Goal: Information Seeking & Learning: Learn about a topic

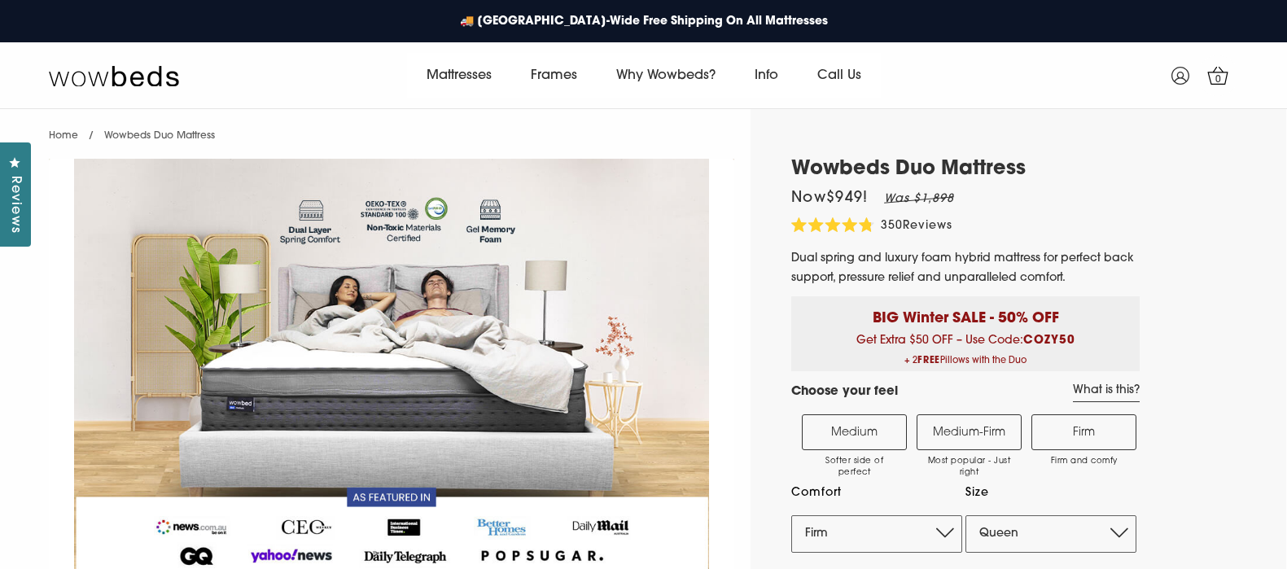
select select "Firm"
select select "Queen"
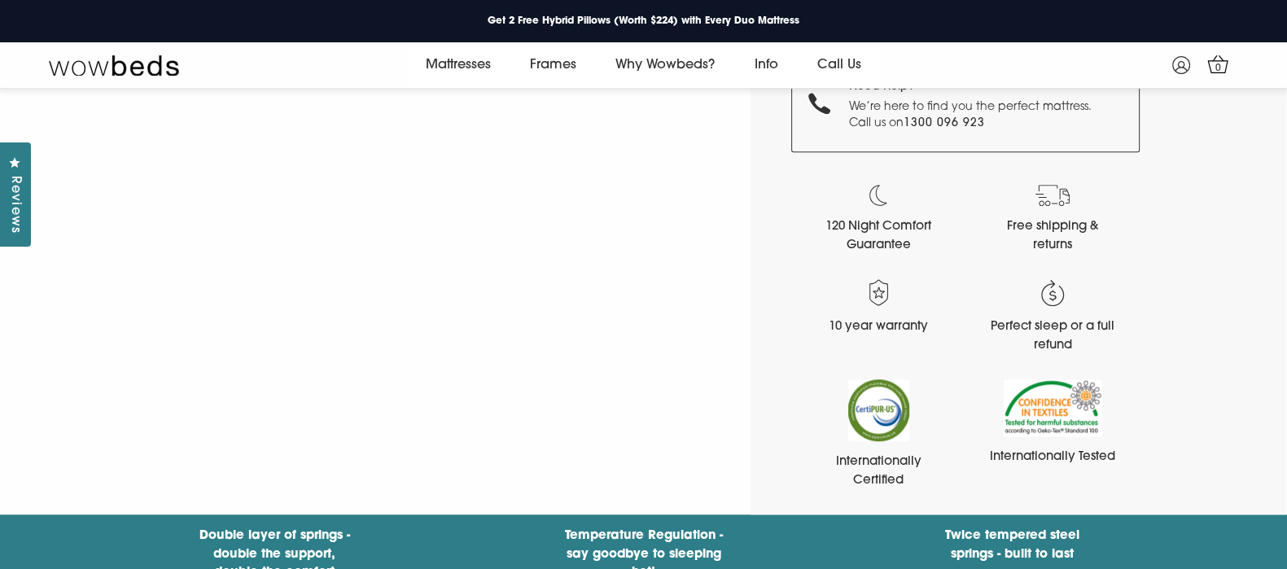
scroll to position [1655, 0]
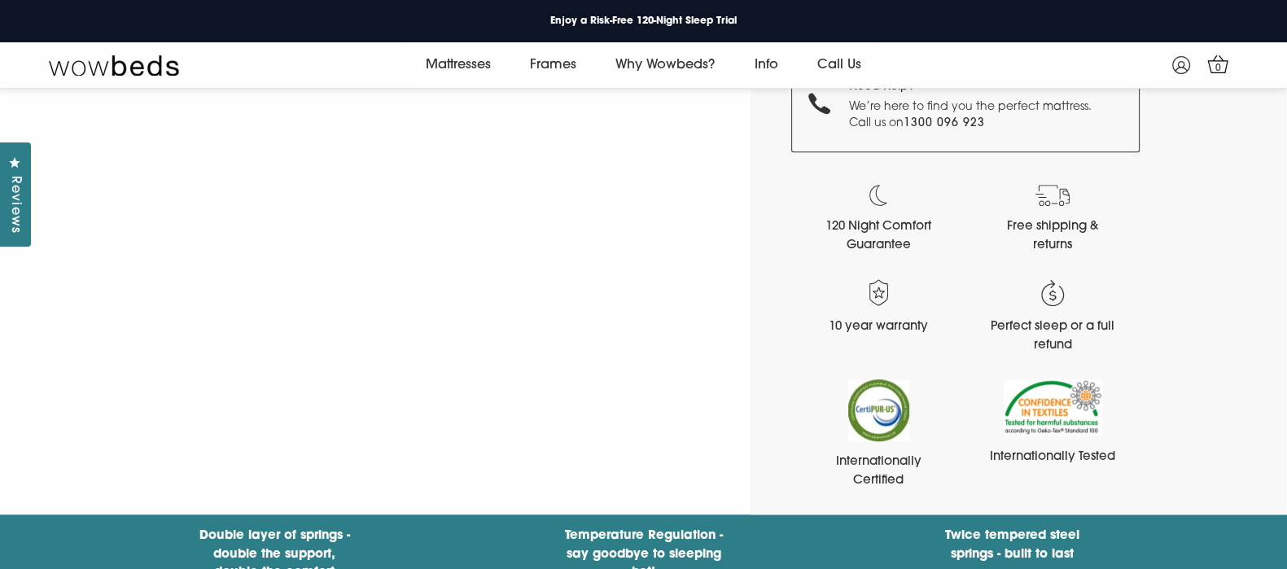
scroll to position [1081, 0]
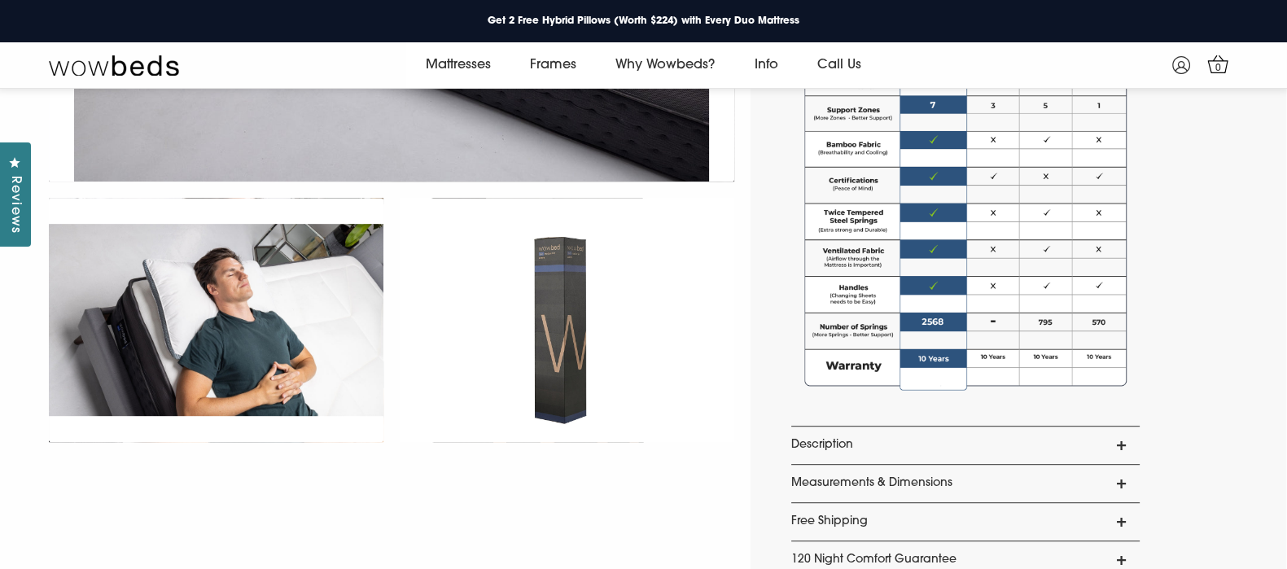
click at [1122, 449] on link "Description" at bounding box center [965, 445] width 348 height 37
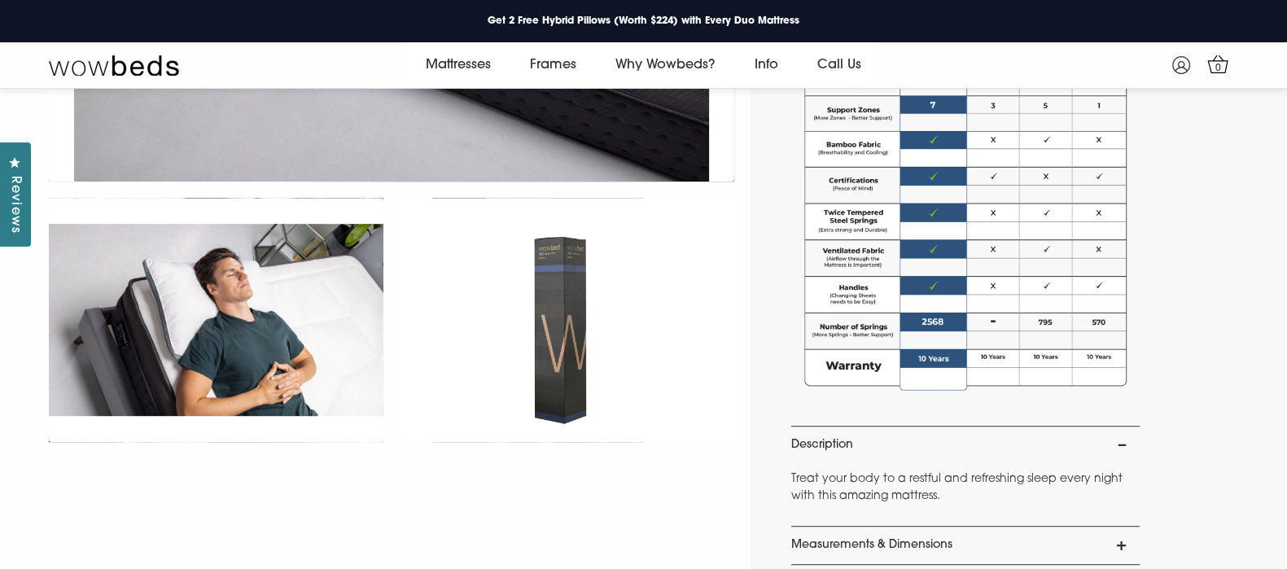
click at [1210, 415] on div "Wowbeds Duo Mattress Now $949 ! Was $1,898 4.8 Rated 4.8 out of 5 stars 350 Rev…" at bounding box center [1019, 61] width 536 height 2106
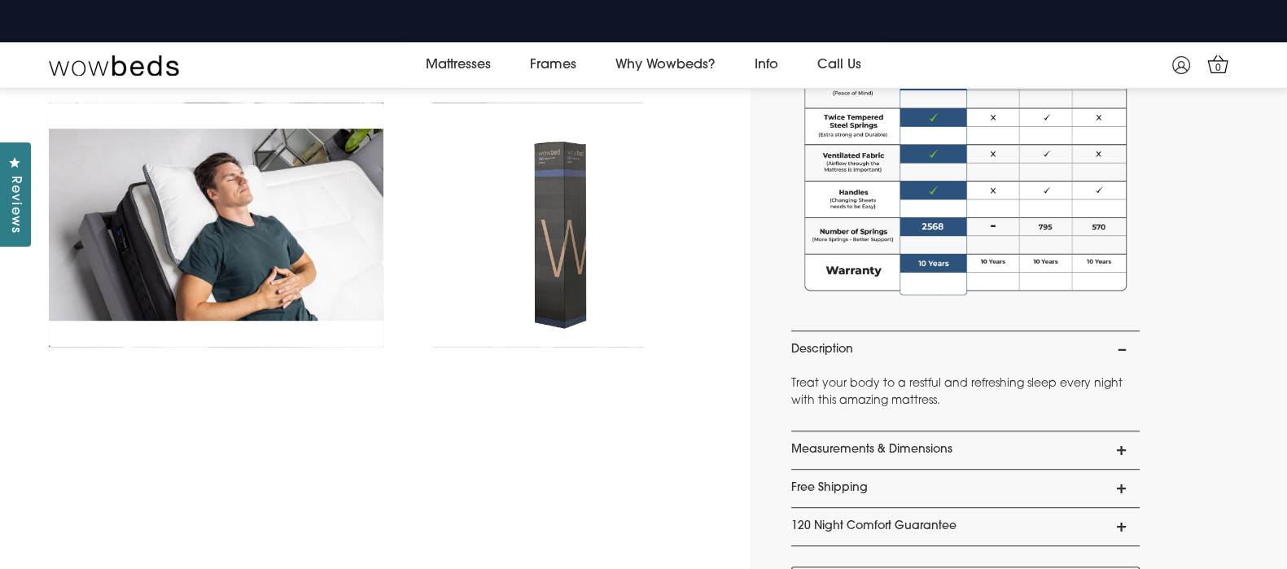
scroll to position [1225, 0]
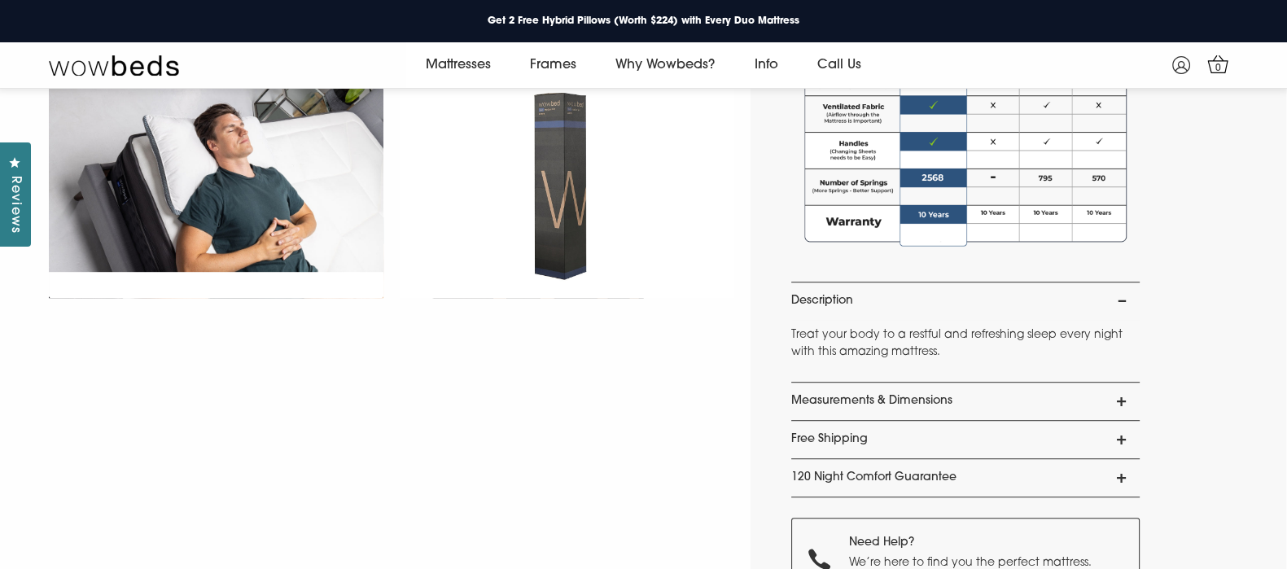
click at [1124, 401] on link "Measurements & Dimensions" at bounding box center [965, 401] width 348 height 37
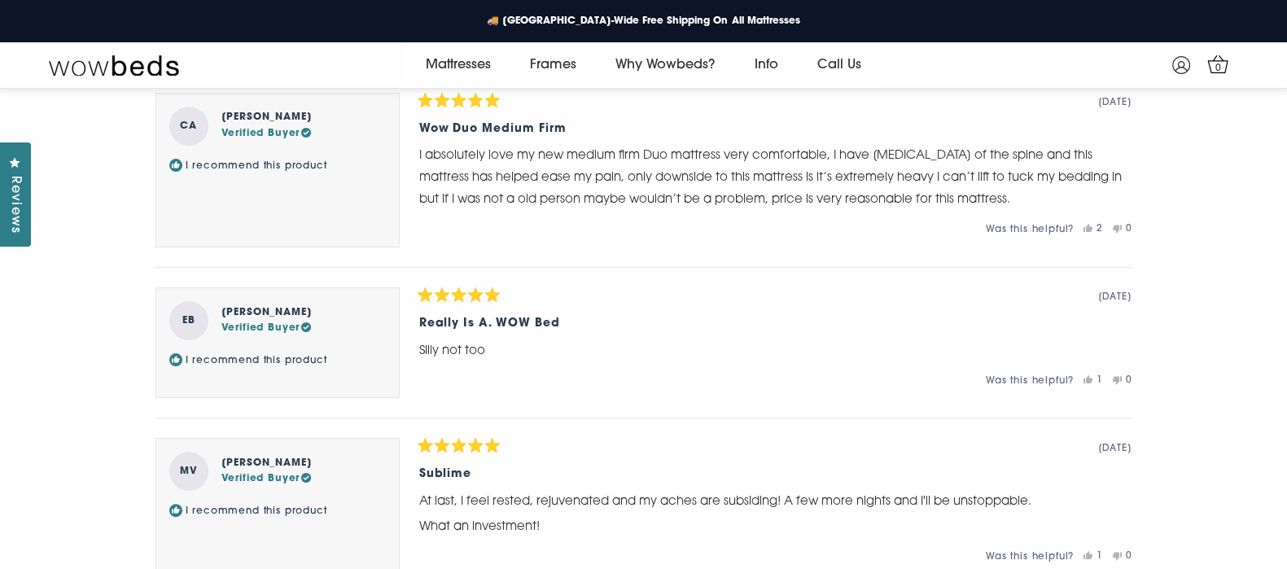
scroll to position [2372, 0]
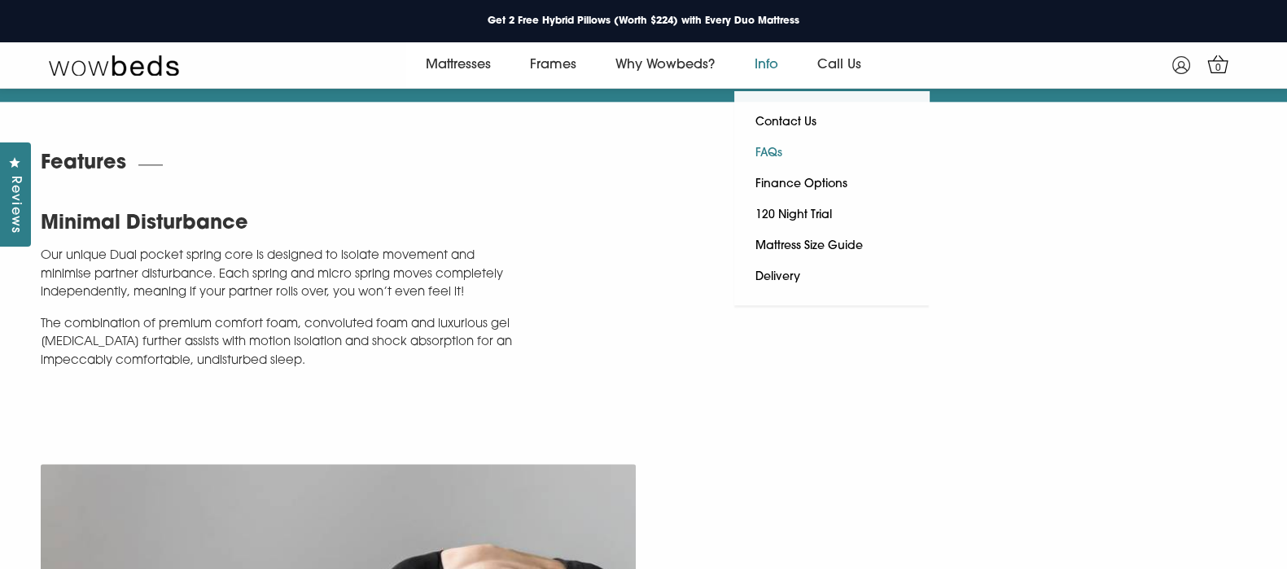
click at [768, 156] on link "FAQs" at bounding box center [768, 153] width 68 height 31
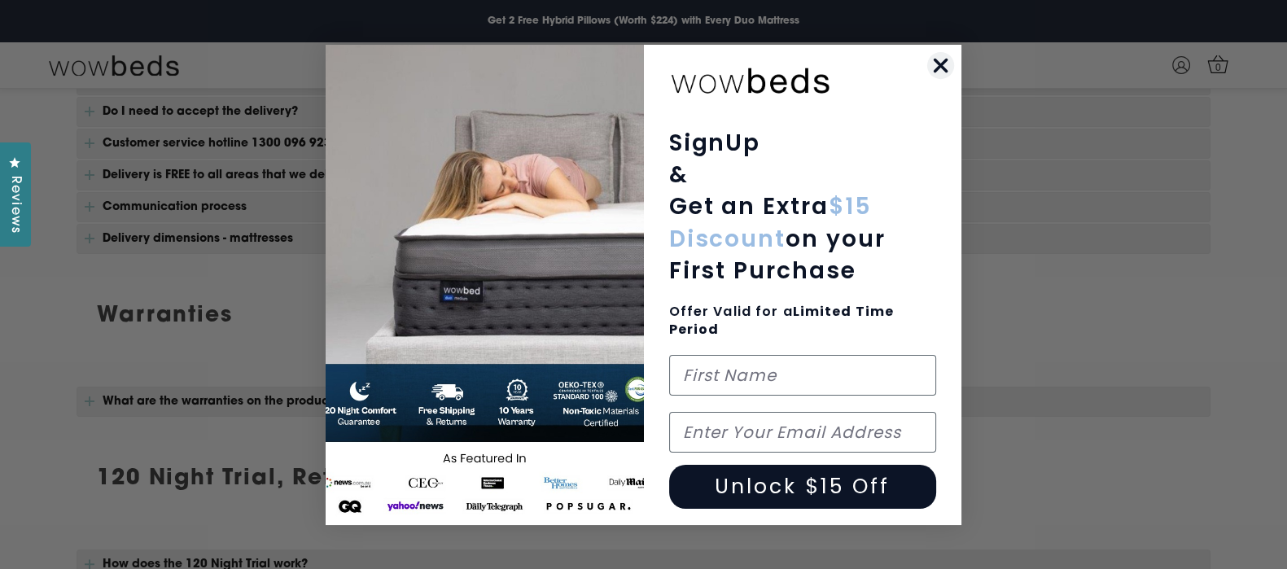
scroll to position [453, 0]
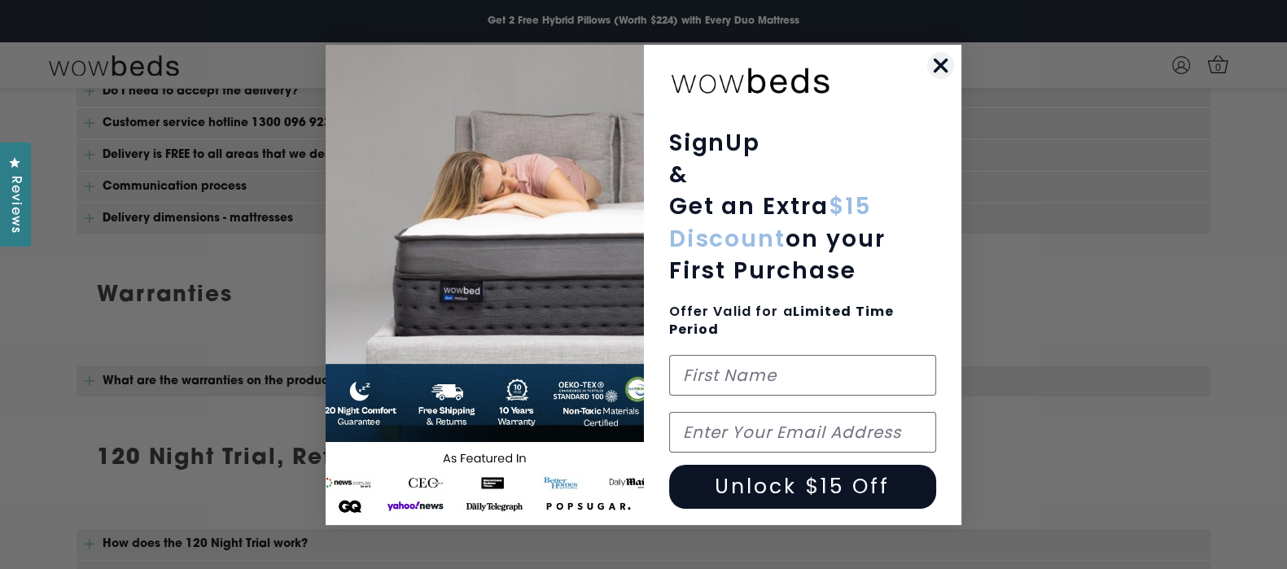
drag, startPoint x: 1295, startPoint y: 28, endPoint x: 1302, endPoint y: 139, distance: 111.0
click at [1081, 211] on div "Close dialog SignUp & Get an Extra $15 Discount on your First Purchase Offer Va…" at bounding box center [643, 284] width 1287 height 569
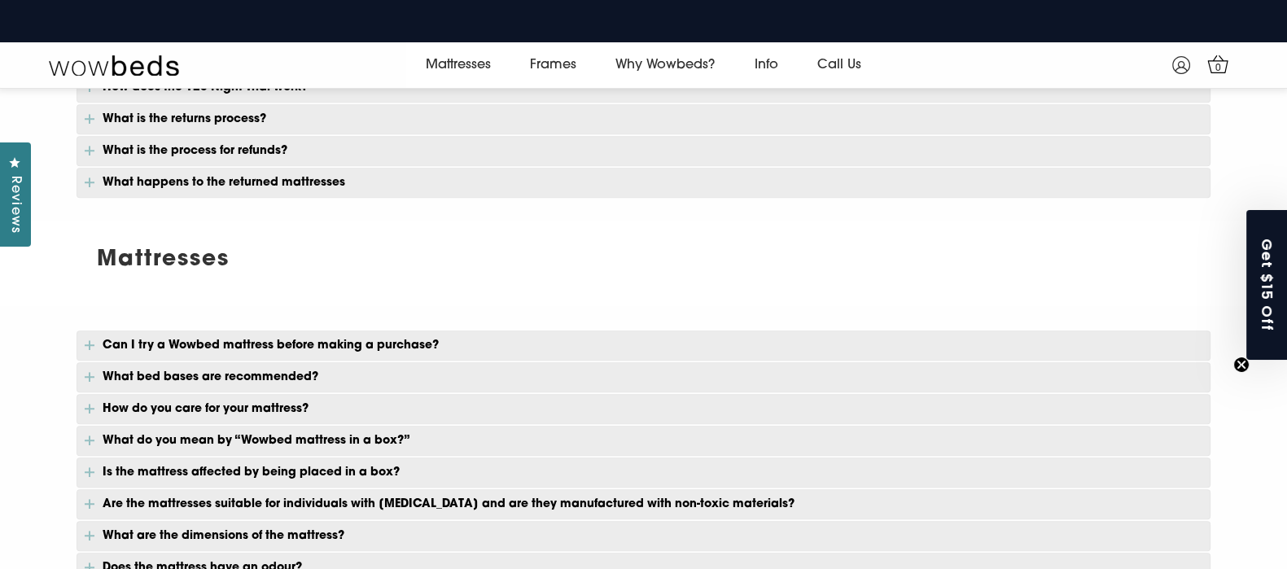
scroll to position [913, 0]
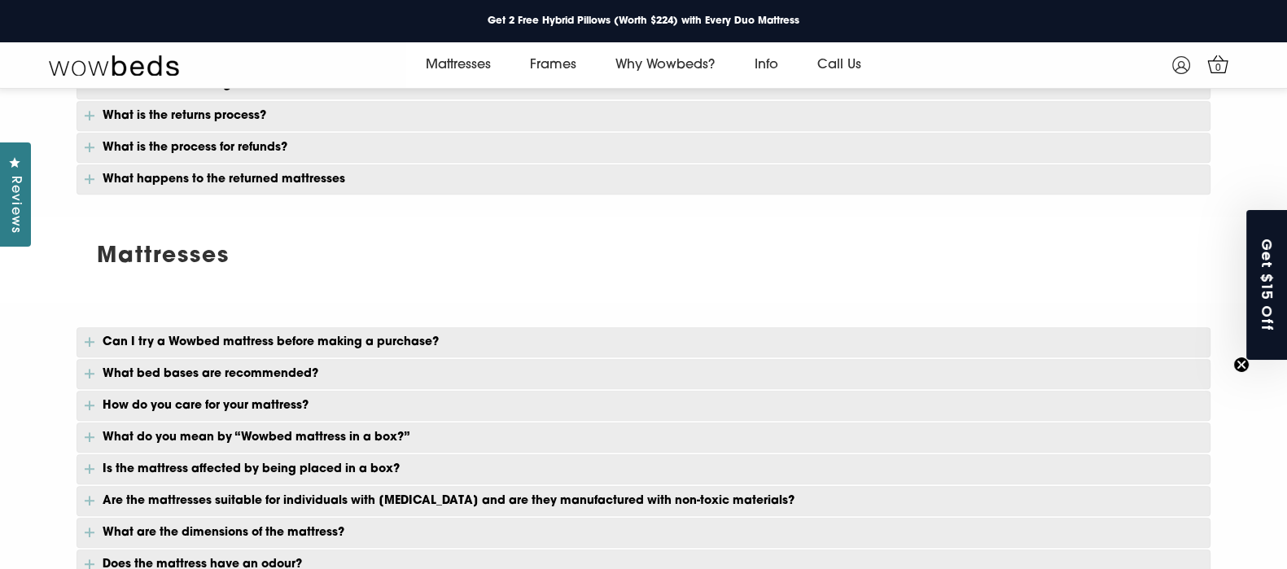
click at [492, 494] on p "Are the mattresses suitable for individuals with allergies and are they manufac…" at bounding box center [644, 501] width 1134 height 30
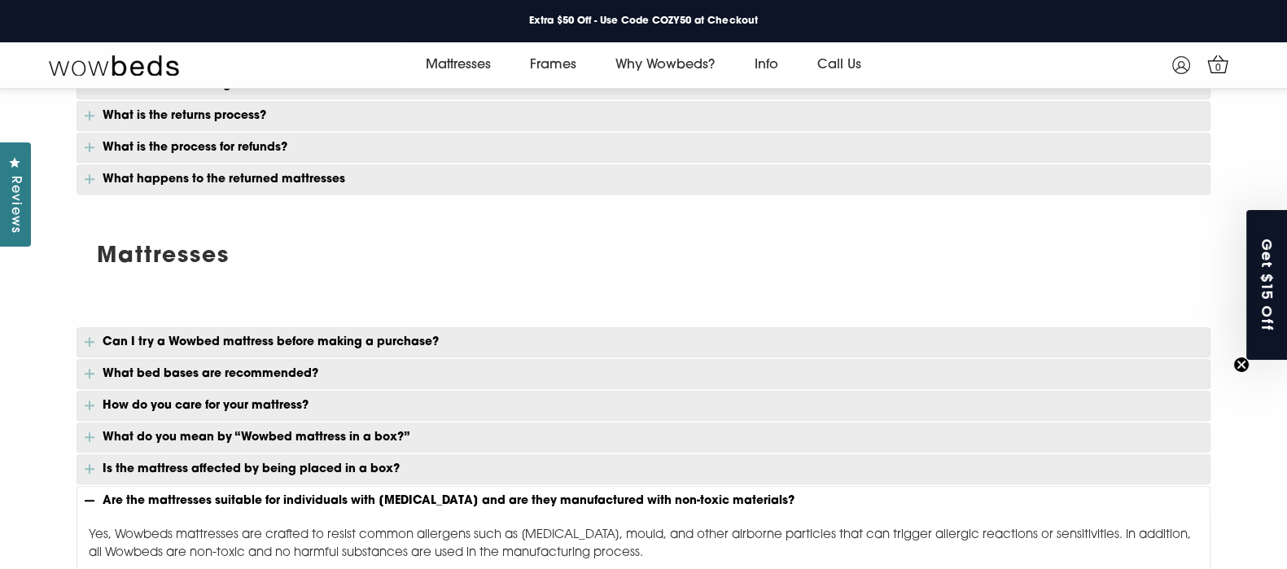
click at [781, 455] on p "Is the mattress affected by being placed in a box?" at bounding box center [644, 469] width 1134 height 30
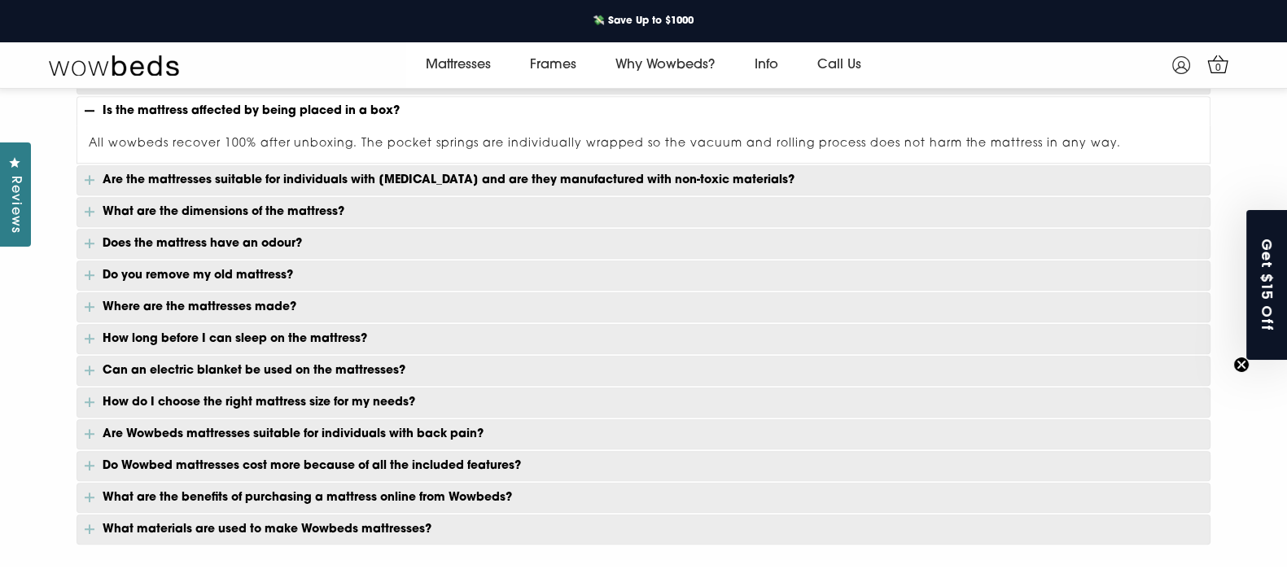
scroll to position [1274, 0]
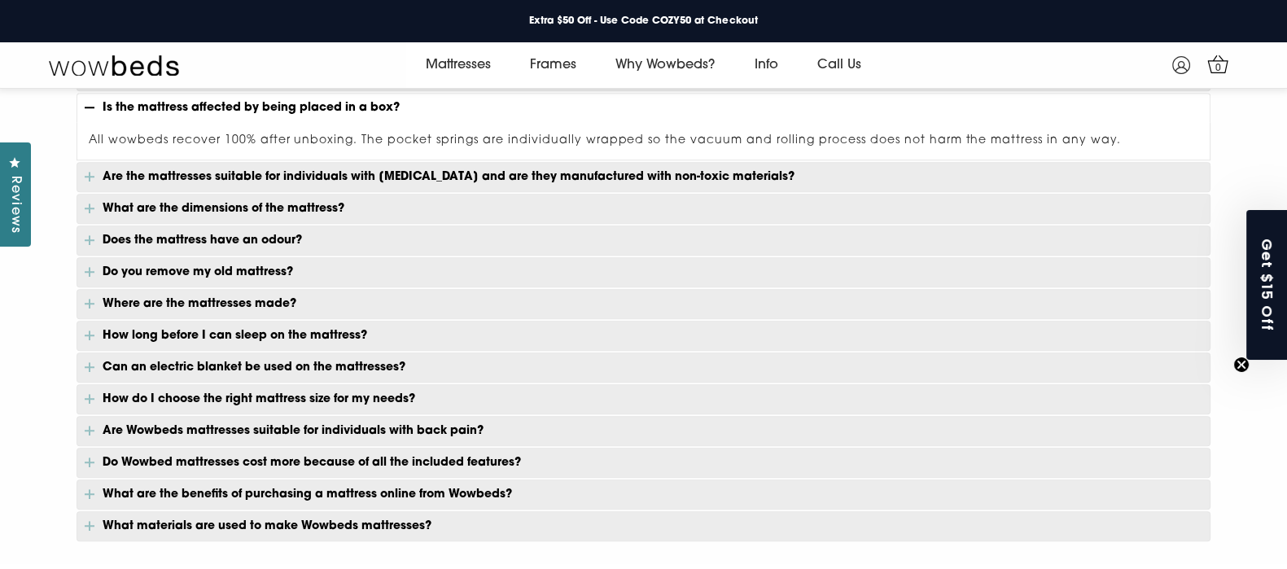
click at [285, 323] on p "How long before I can sleep on the mattress?" at bounding box center [644, 336] width 1134 height 30
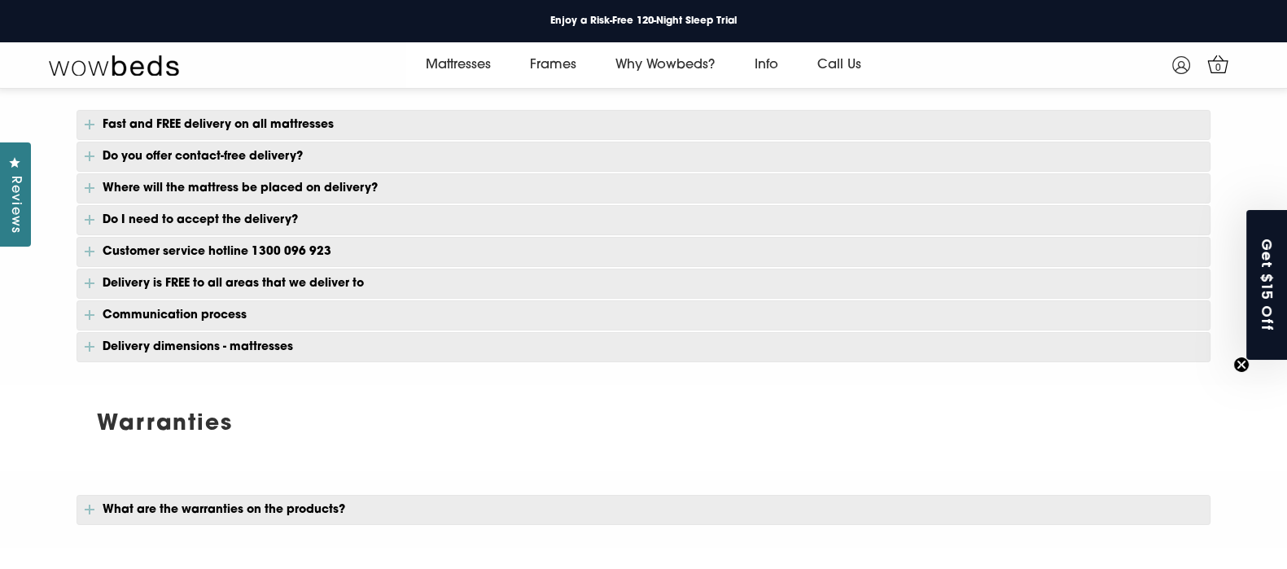
scroll to position [0, 0]
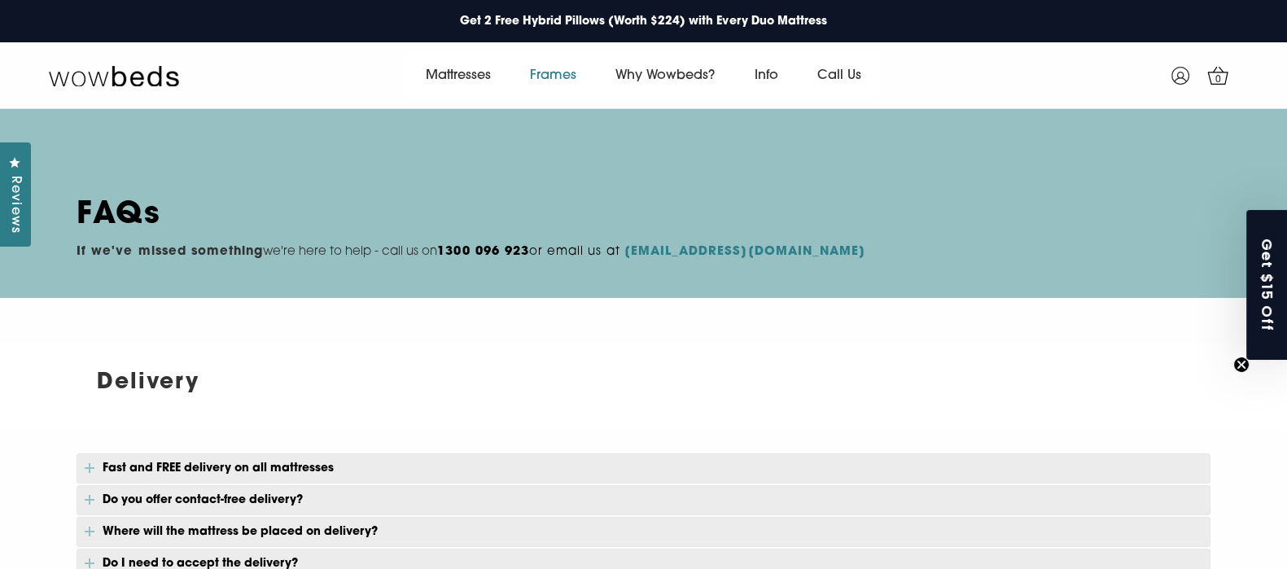
click at [548, 71] on link "Frames" at bounding box center [553, 76] width 85 height 46
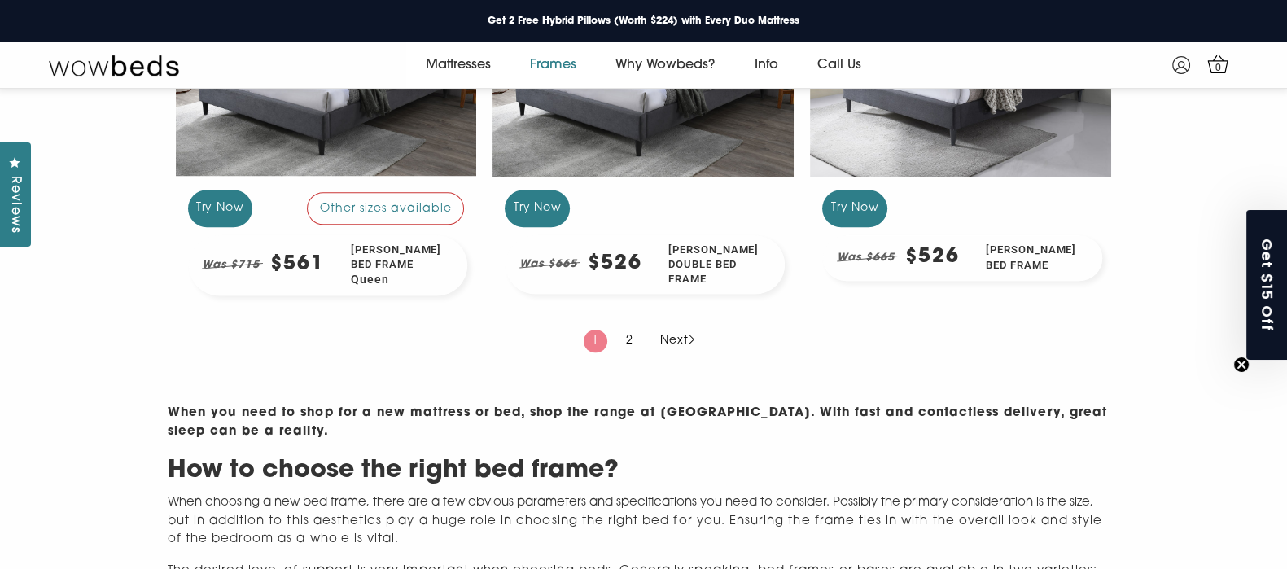
scroll to position [1726, 0]
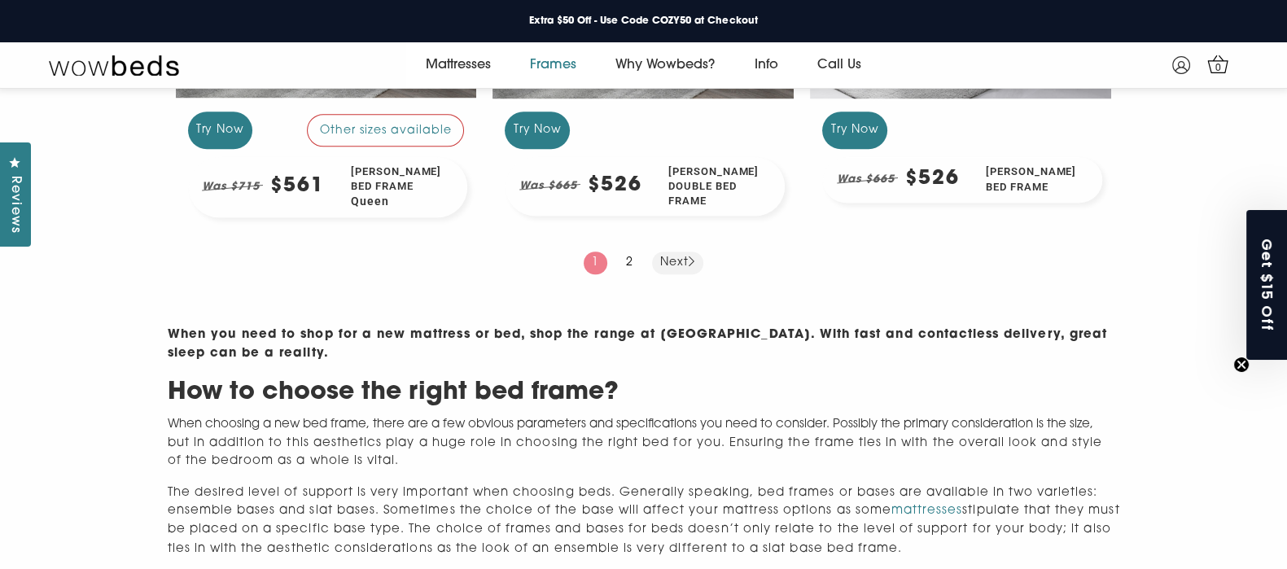
click at [679, 274] on link "Next" at bounding box center [677, 263] width 51 height 23
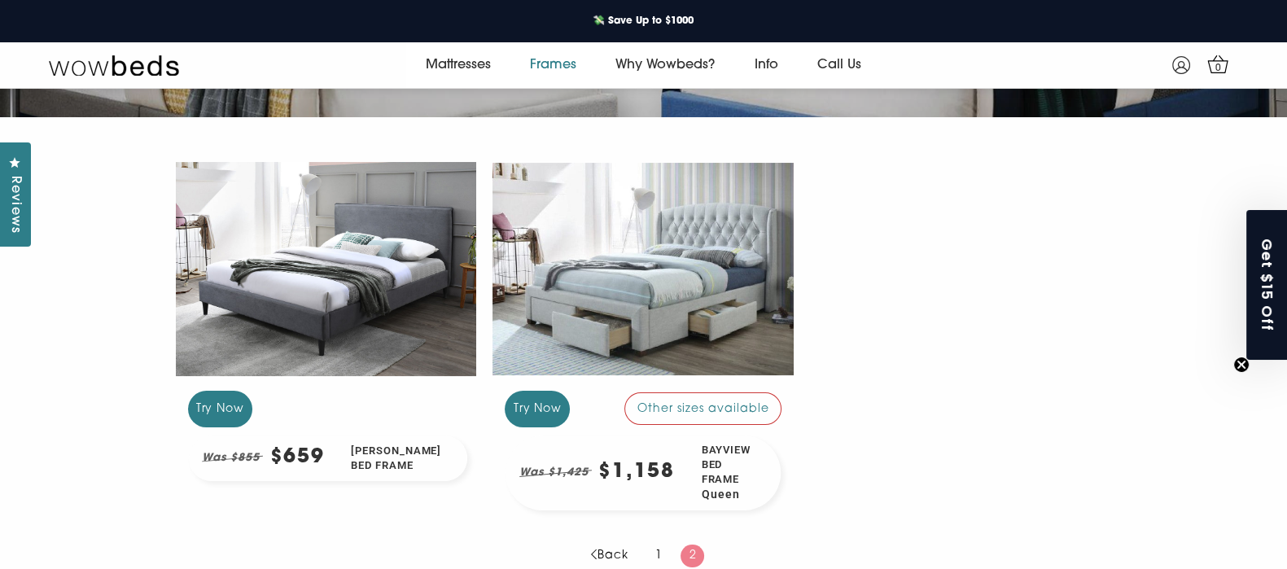
scroll to position [262, 0]
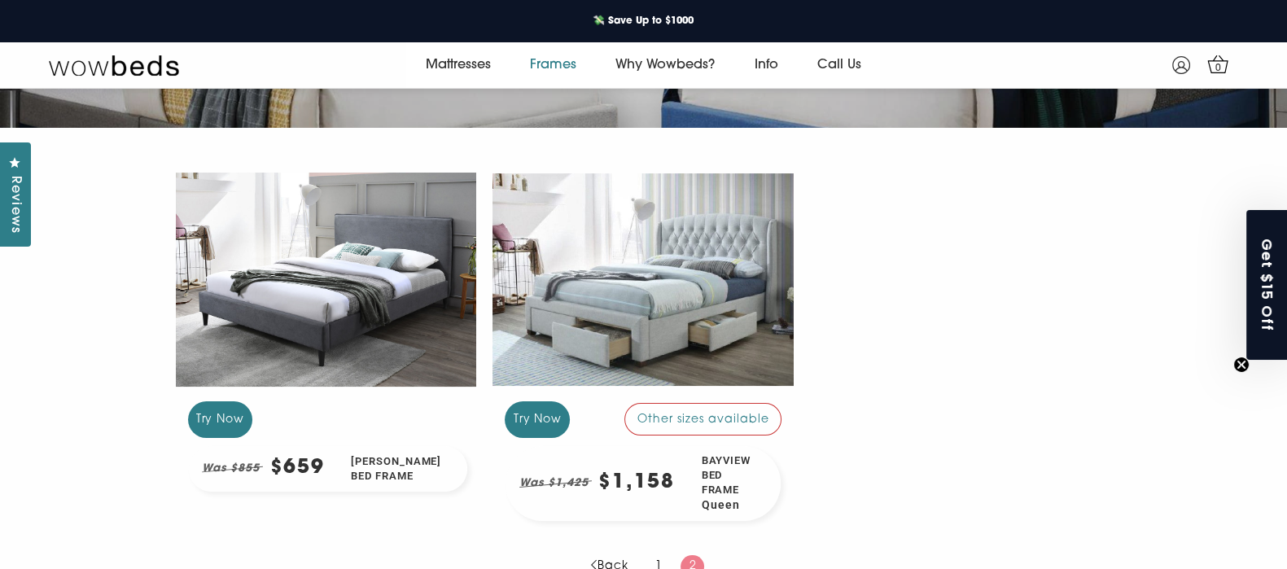
drag, startPoint x: 1295, startPoint y: 185, endPoint x: 1290, endPoint y: 145, distance: 40.2
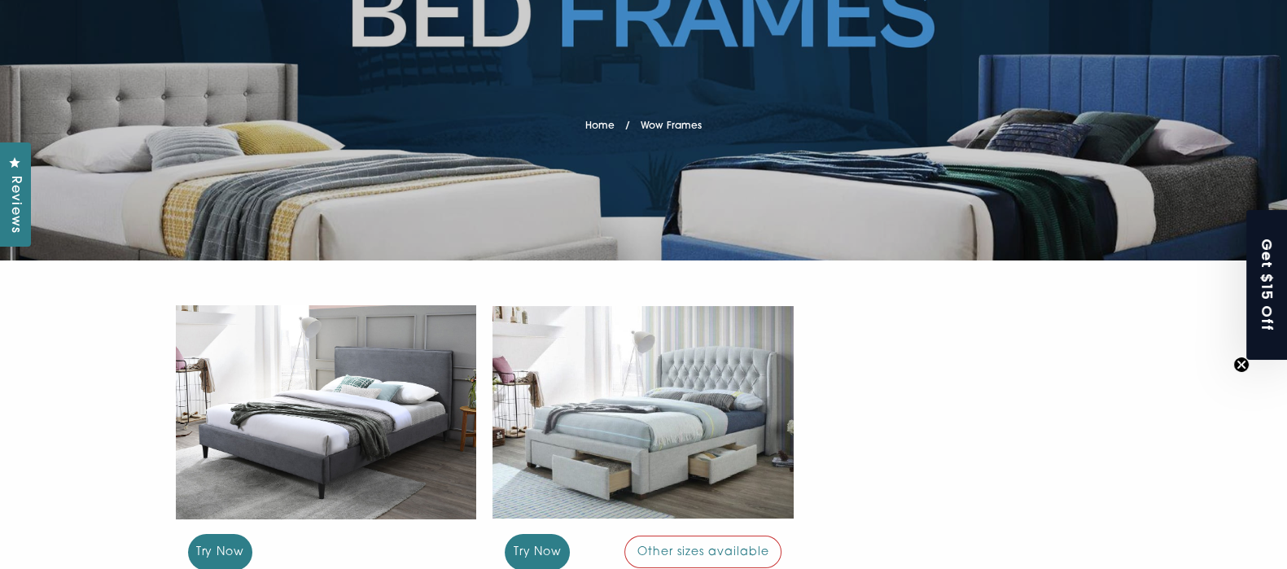
scroll to position [0, 0]
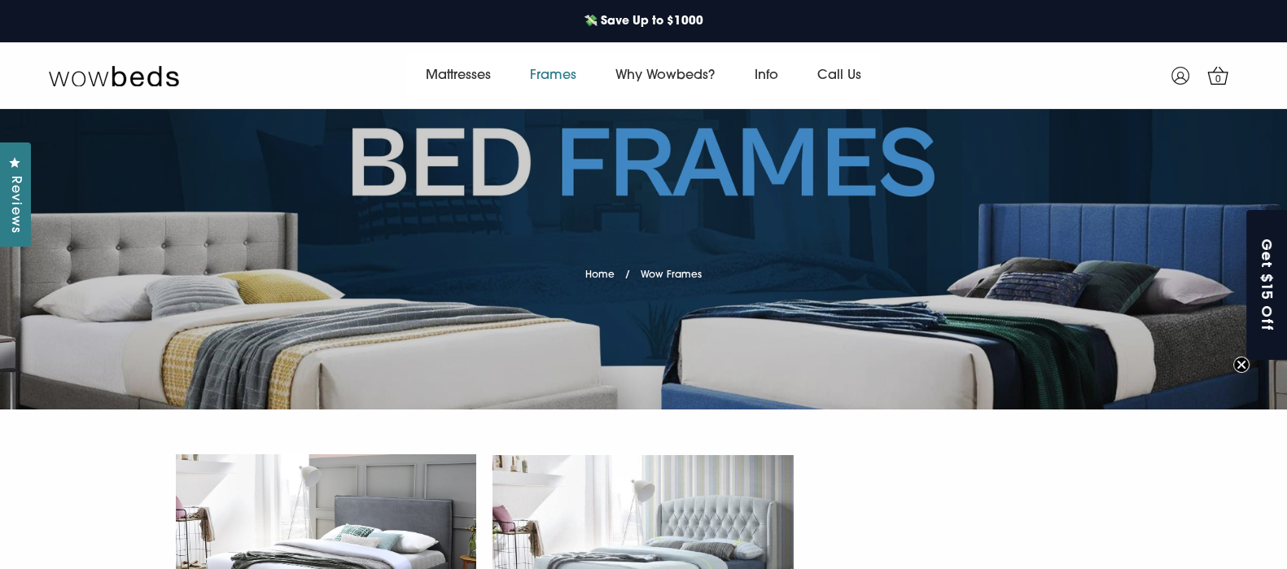
click at [544, 73] on link "Frames" at bounding box center [553, 76] width 85 height 46
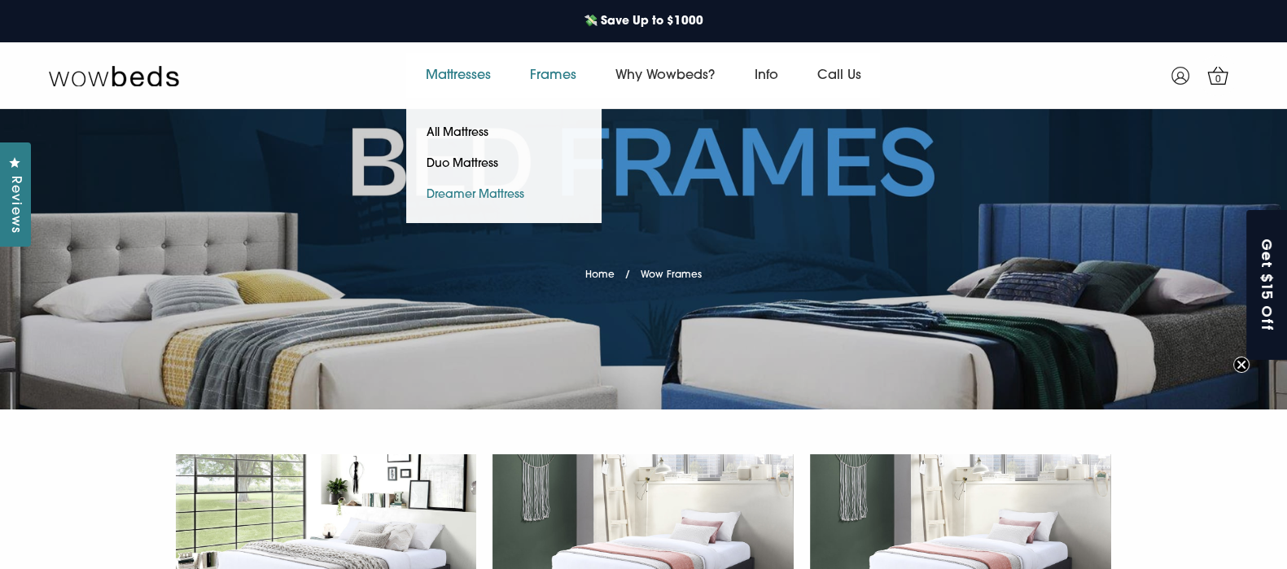
click at [466, 191] on link "Dreamer Mattress" at bounding box center [475, 195] width 138 height 31
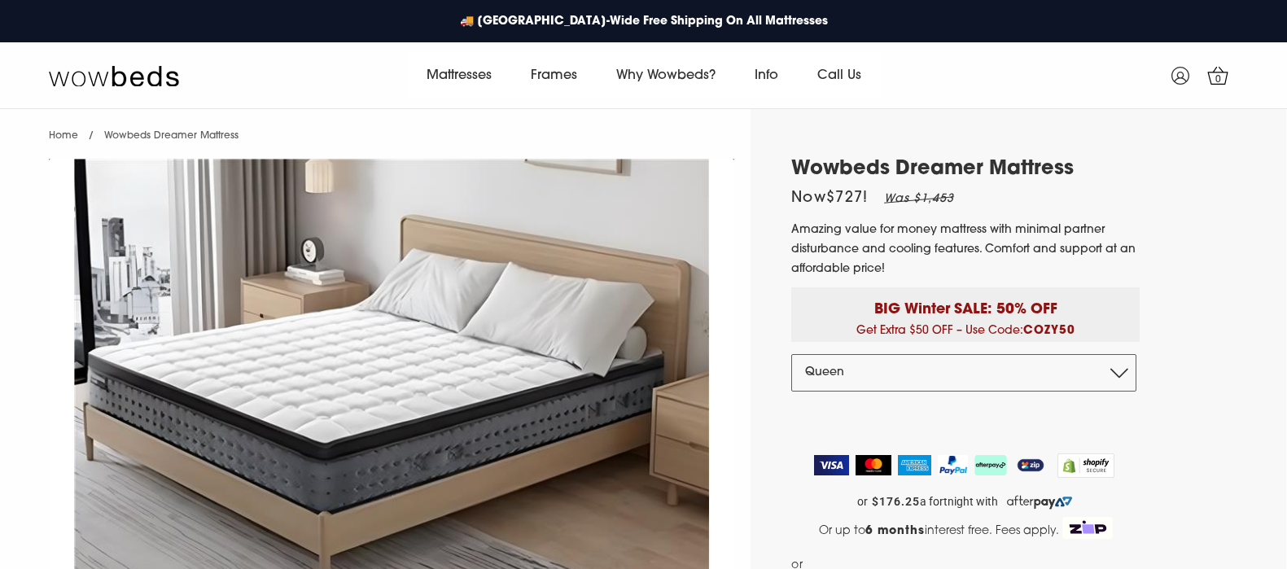
select select "Queen"
click at [466, 191] on img at bounding box center [392, 370] width 686 height 423
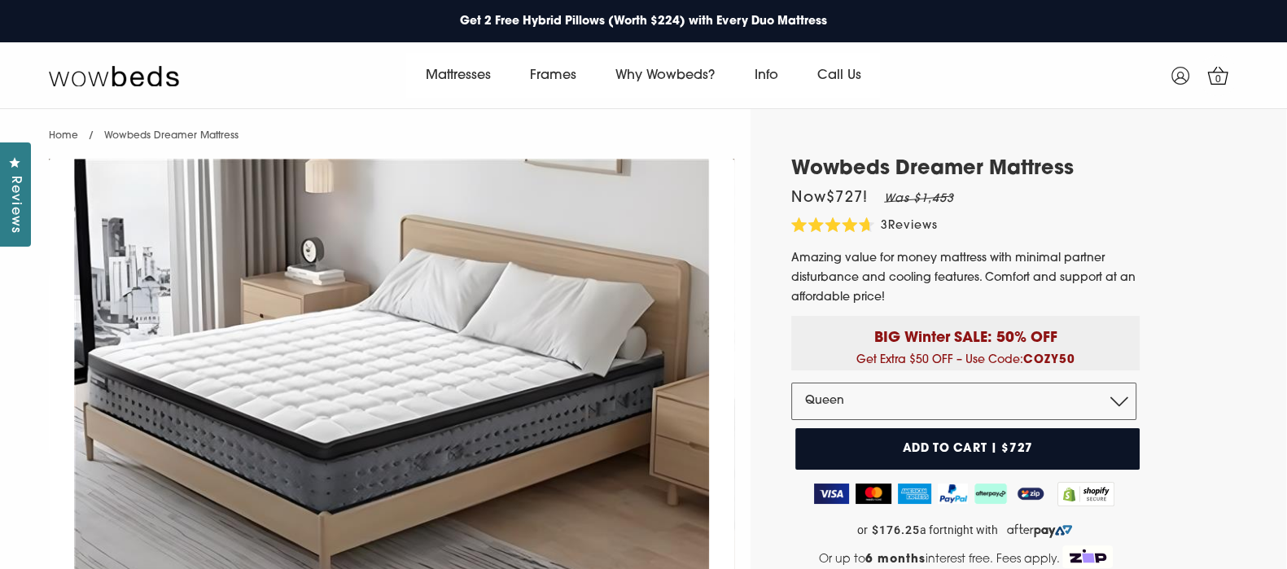
drag, startPoint x: 1256, startPoint y: 0, endPoint x: 916, endPoint y: 67, distance: 346.8
click at [916, 67] on div "Mattresses All Mattress Duo Mattress Dreamer Mattress Frames" at bounding box center [643, 76] width 793 height 46
click at [1125, 392] on select "Double Queen King" at bounding box center [963, 401] width 345 height 37
click at [791, 383] on select "Double Queen King" at bounding box center [963, 401] width 345 height 37
click at [1124, 402] on select "Double Queen King" at bounding box center [963, 401] width 345 height 37
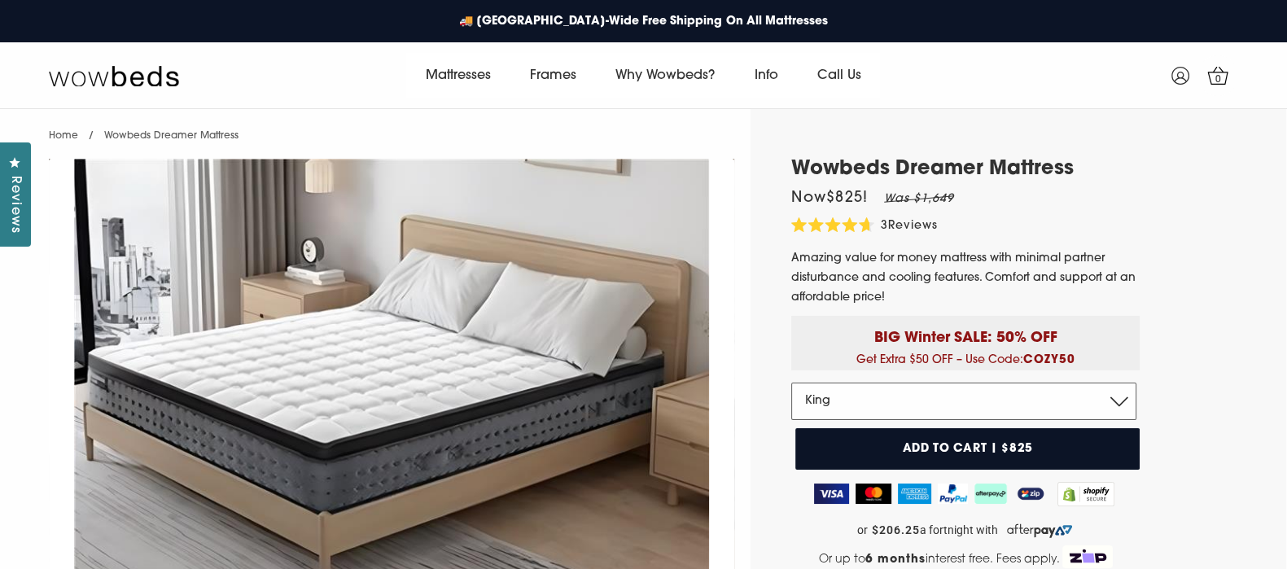
select select "Queen"
click at [791, 383] on select "Double Queen King" at bounding box center [963, 401] width 345 height 37
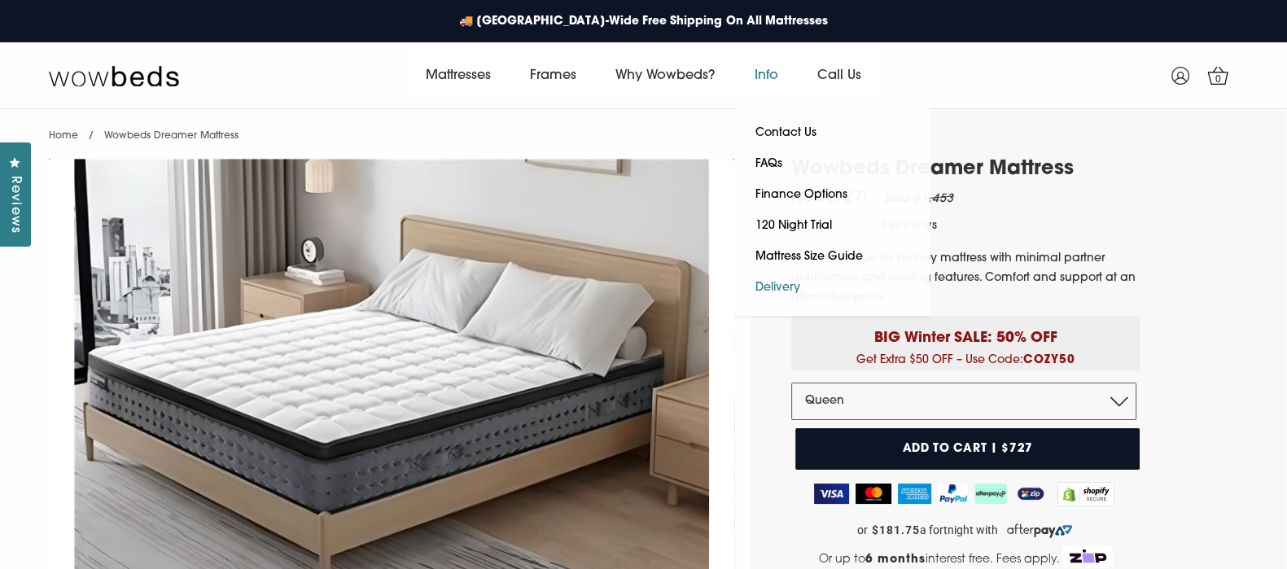
click at [779, 287] on link "Delivery" at bounding box center [776, 288] width 85 height 31
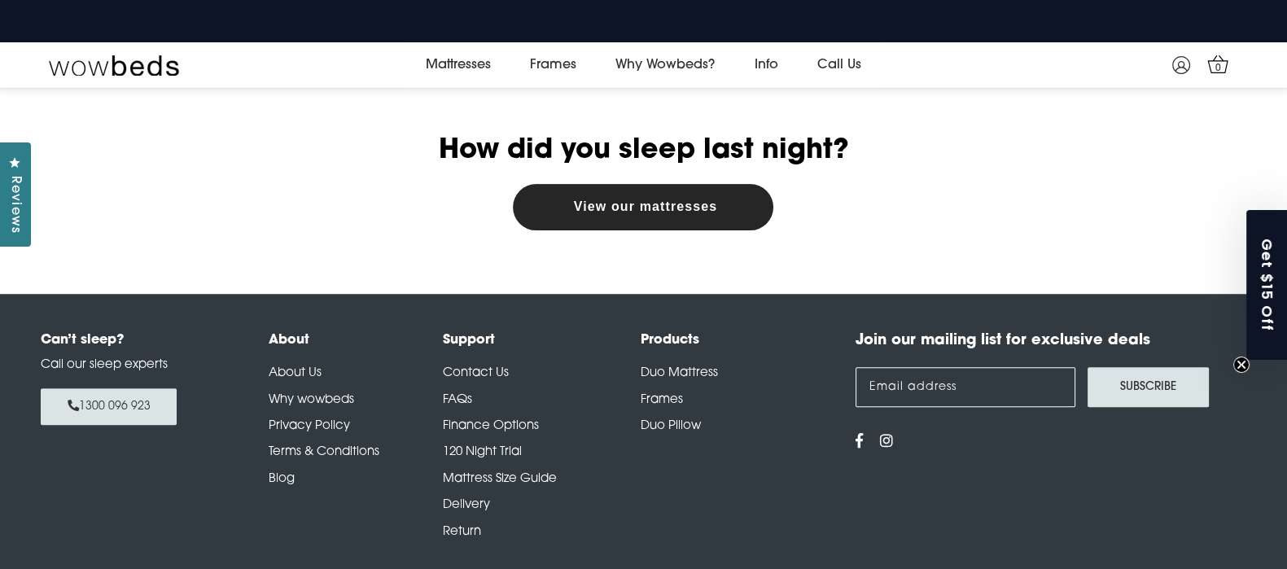
scroll to position [671, 0]
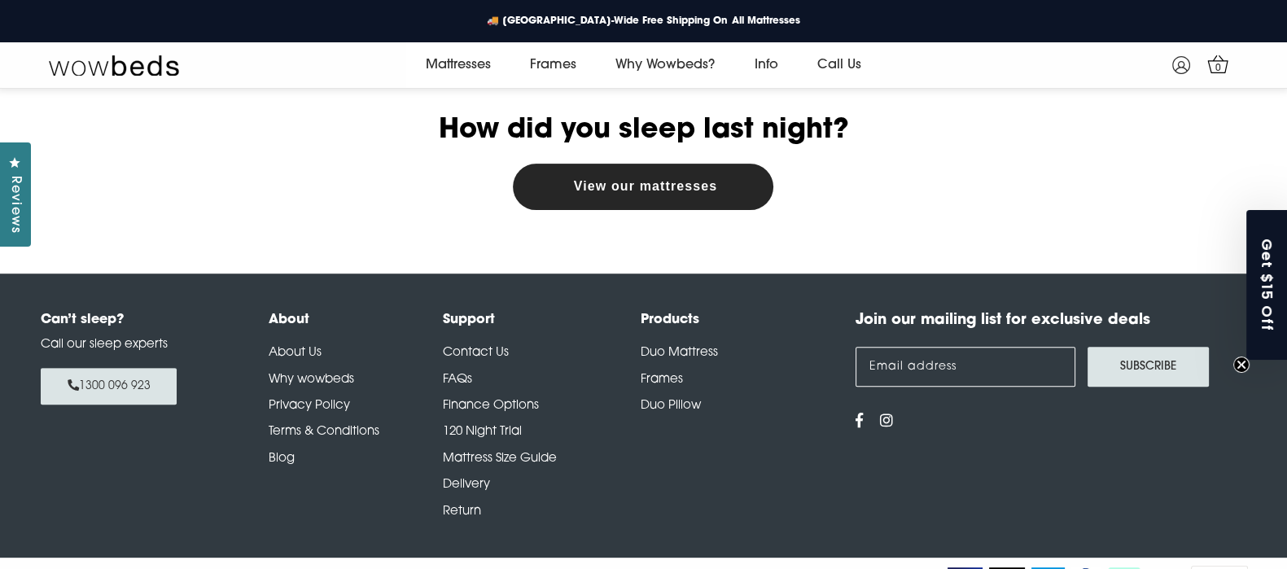
click at [1262, 134] on div at bounding box center [643, 161] width 1287 height 223
drag, startPoint x: 1262, startPoint y: 134, endPoint x: 1022, endPoint y: 101, distance: 242.4
click at [1022, 101] on div at bounding box center [643, 161] width 1287 height 223
